Goal: Navigation & Orientation: Find specific page/section

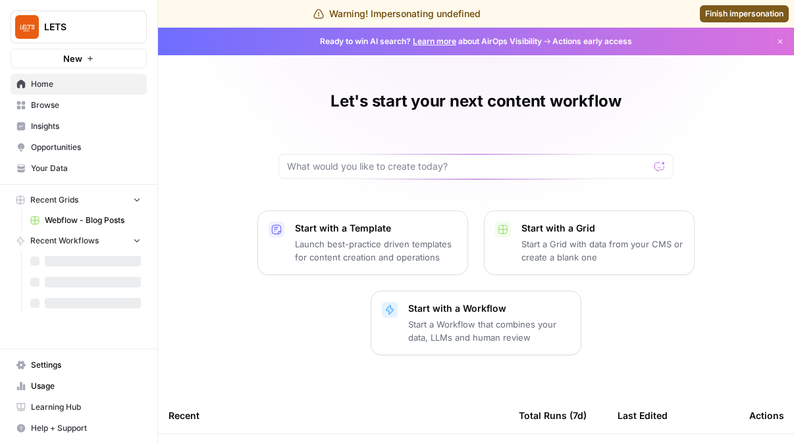
click at [89, 132] on link "Insights" at bounding box center [79, 126] width 136 height 21
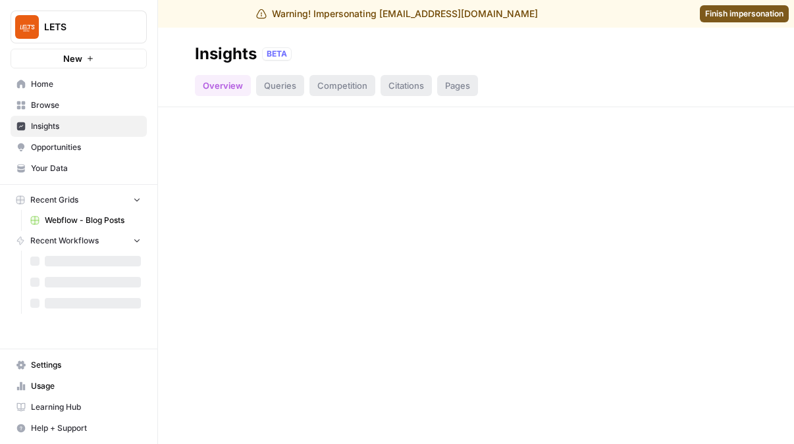
click at [91, 139] on link "Opportunities" at bounding box center [79, 147] width 136 height 21
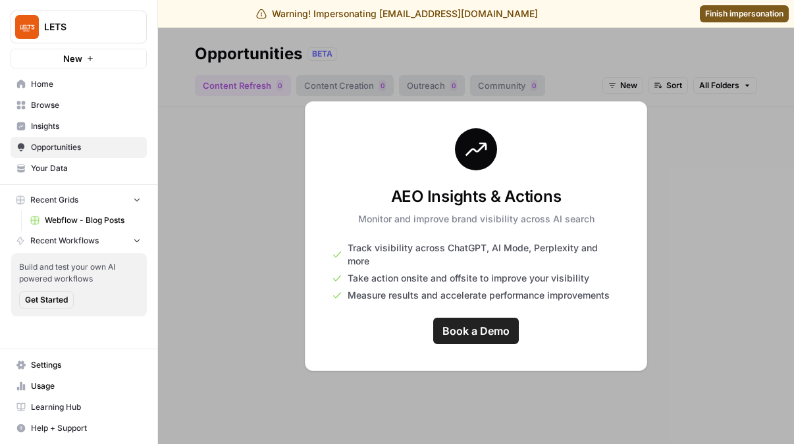
click at [84, 119] on link "Insights" at bounding box center [79, 126] width 136 height 21
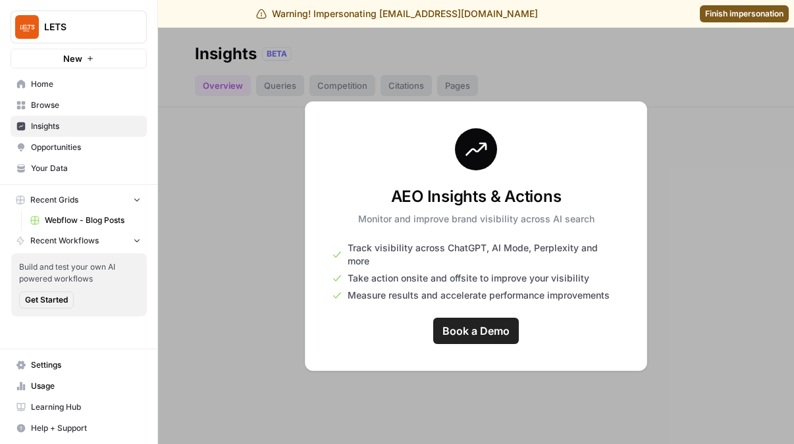
click at [72, 43] on div "LETS New" at bounding box center [78, 34] width 157 height 68
click at [99, 37] on button "LETS" at bounding box center [79, 27] width 136 height 33
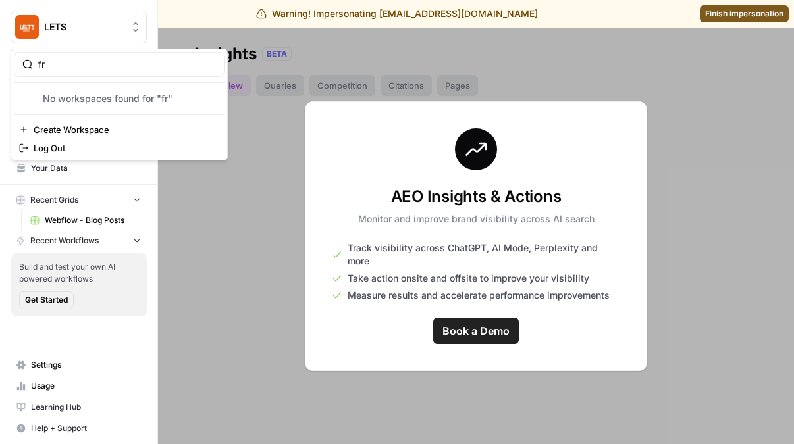
type input "f"
click at [722, 16] on span "Finish impersonation" at bounding box center [744, 14] width 78 height 12
